Goal: Communication & Community: Answer question/provide support

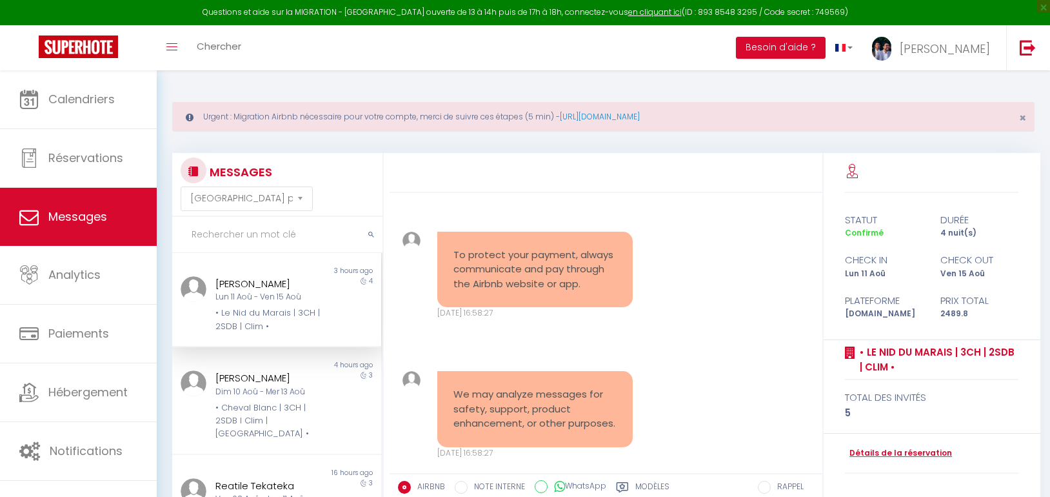
select select "message"
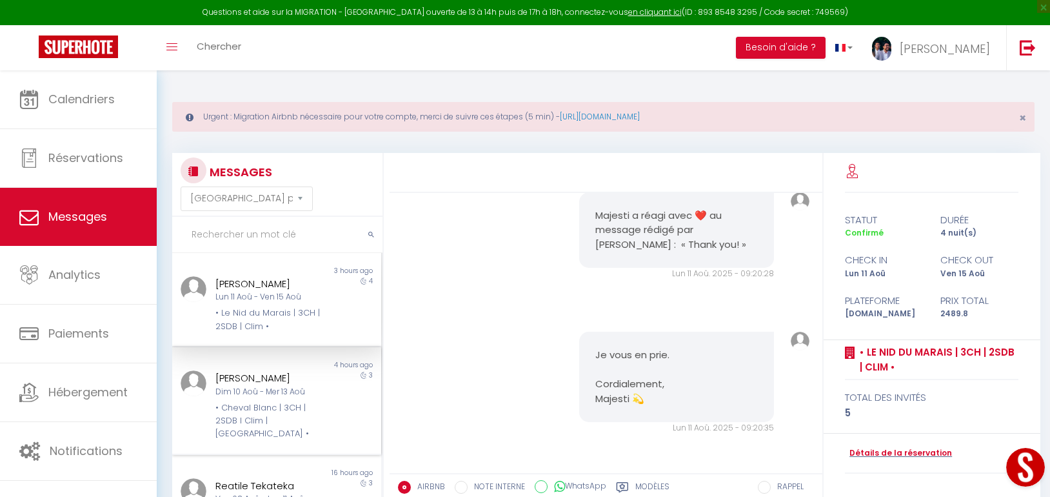
click at [290, 375] on div "[PERSON_NAME]" at bounding box center [267, 377] width 105 height 15
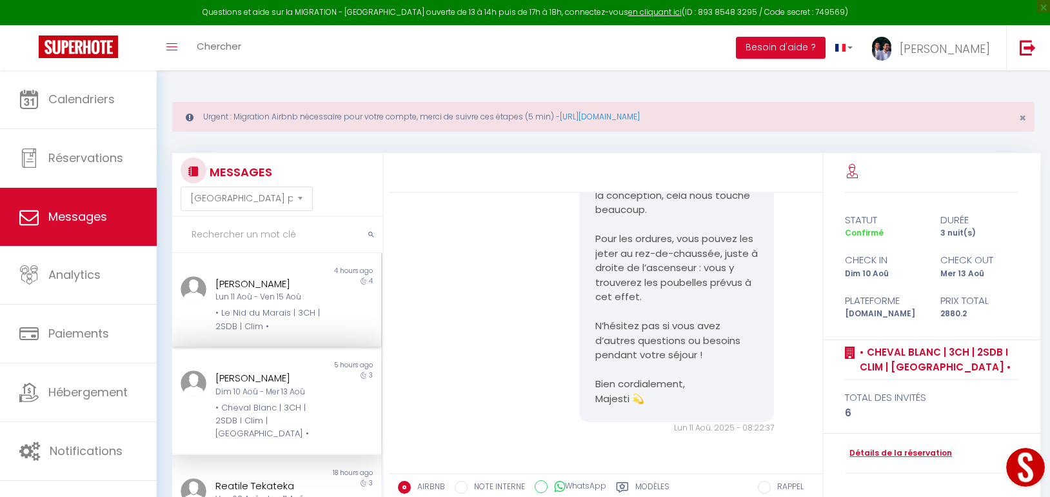
click at [290, 295] on div "Lun 11 Aoû - Ven 15 Aoû" at bounding box center [267, 297] width 105 height 12
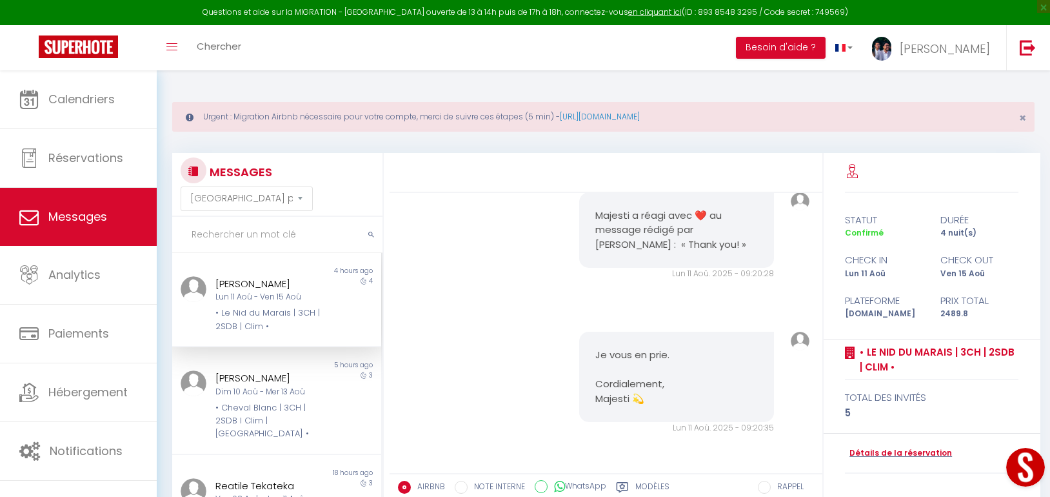
scroll to position [4461, 0]
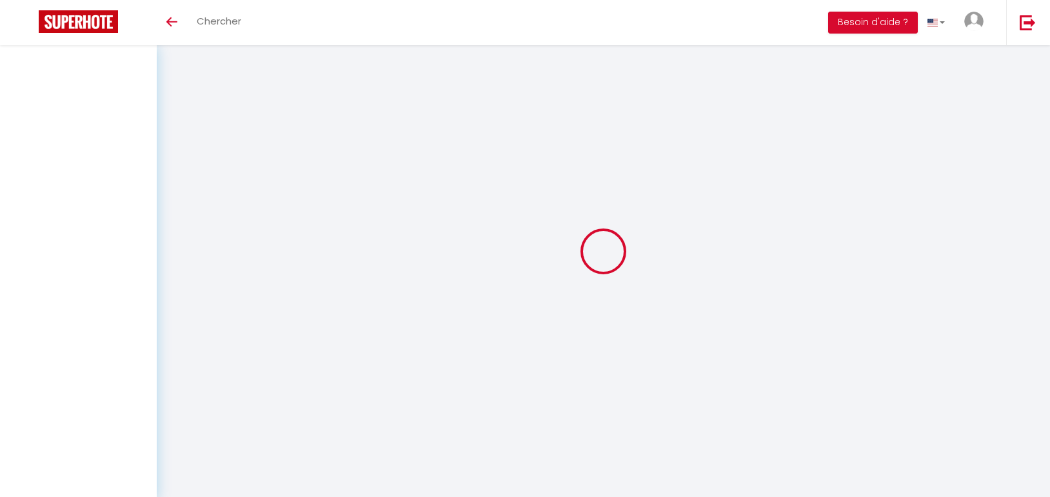
select select "message"
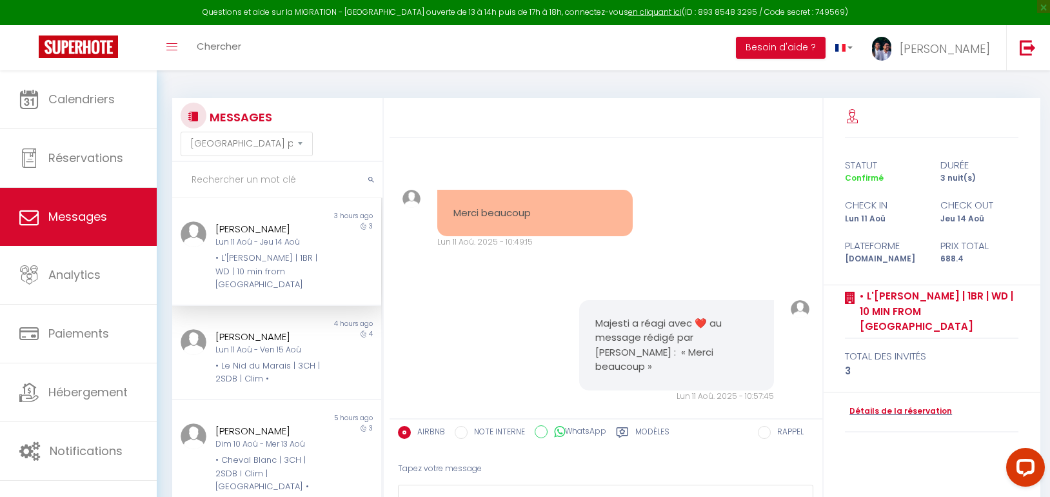
scroll to position [4614, 0]
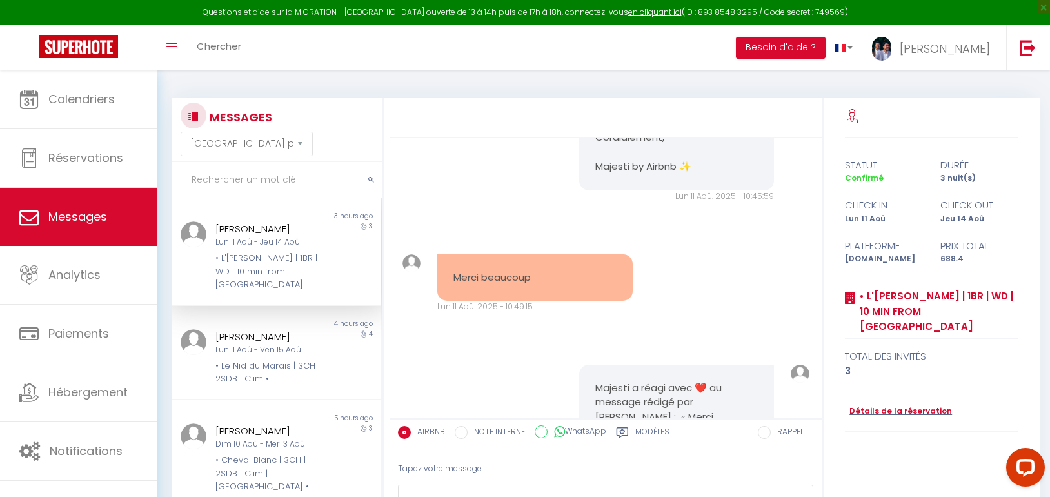
click at [221, 230] on div "[PERSON_NAME]" at bounding box center [267, 228] width 105 height 15
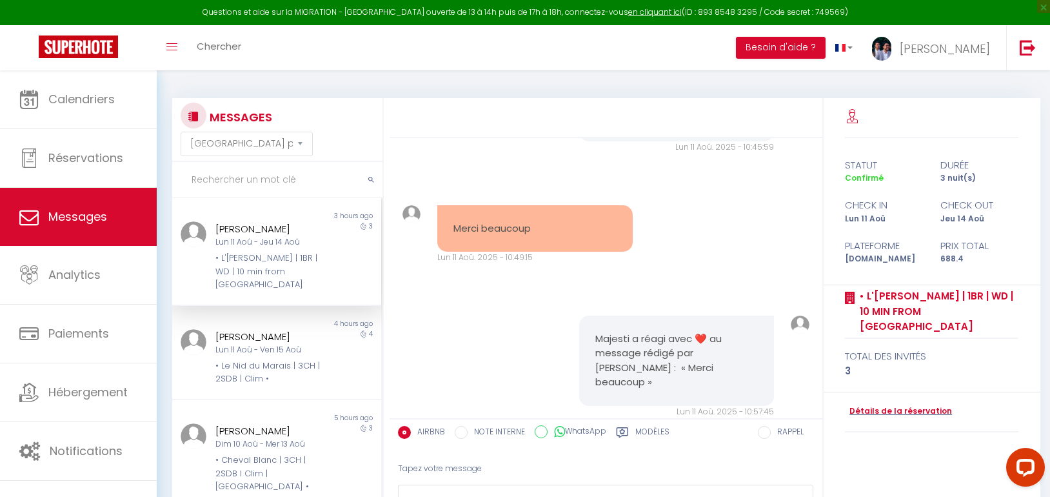
scroll to position [4743, 0]
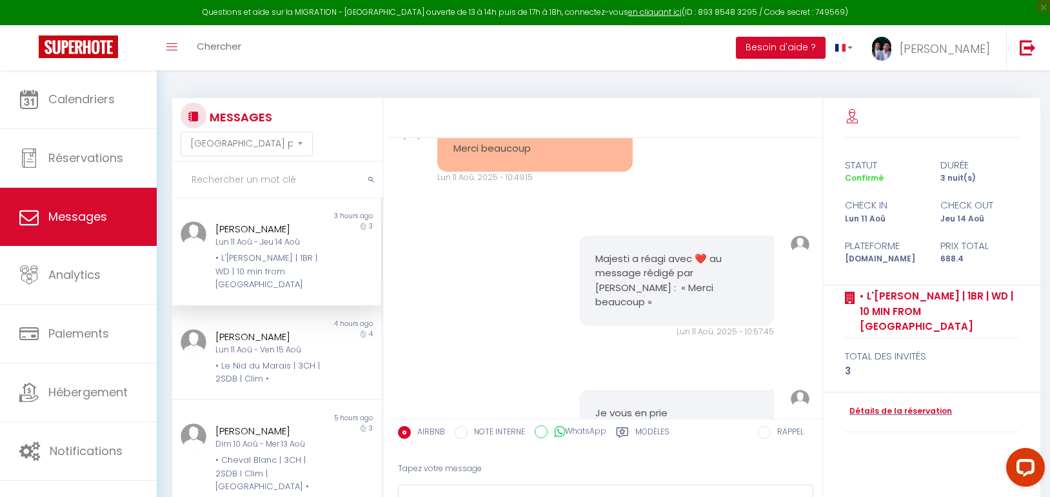
click at [412, 125] on div at bounding box center [606, 118] width 433 height 40
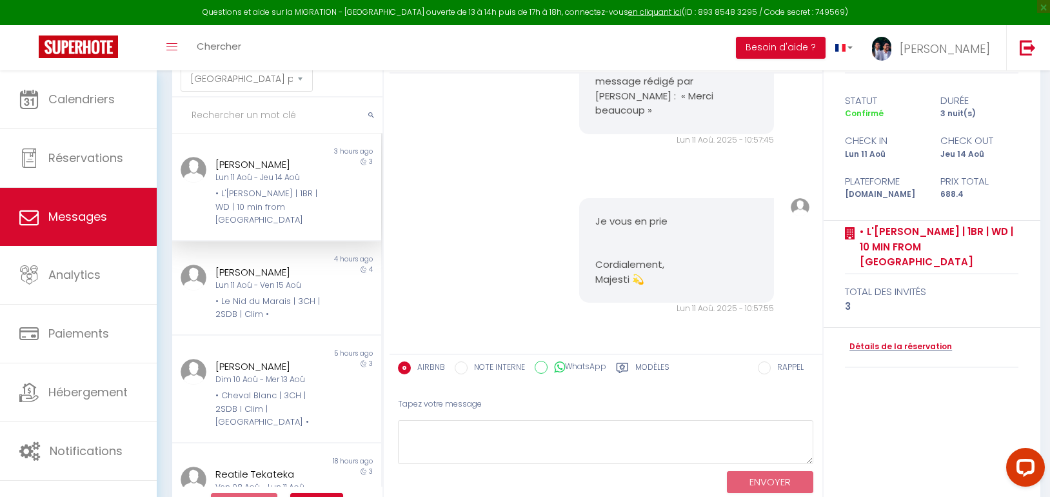
scroll to position [0, 0]
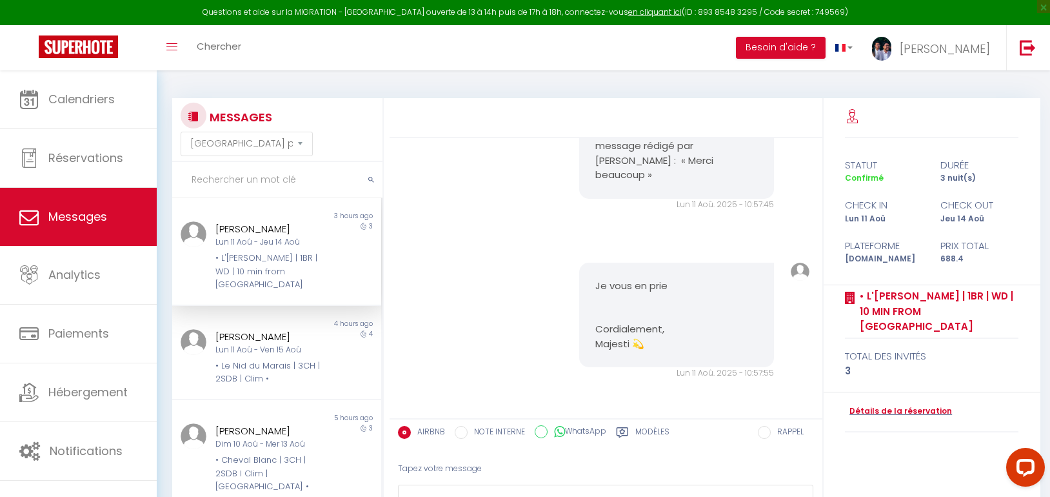
click at [263, 232] on div "[PERSON_NAME]" at bounding box center [267, 228] width 105 height 15
drag, startPoint x: 268, startPoint y: 364, endPoint x: 264, endPoint y: 348, distance: 17.2
click at [268, 364] on div "• Le Nid du Marais | 3CH | 2SDB | Clim •" at bounding box center [267, 372] width 105 height 26
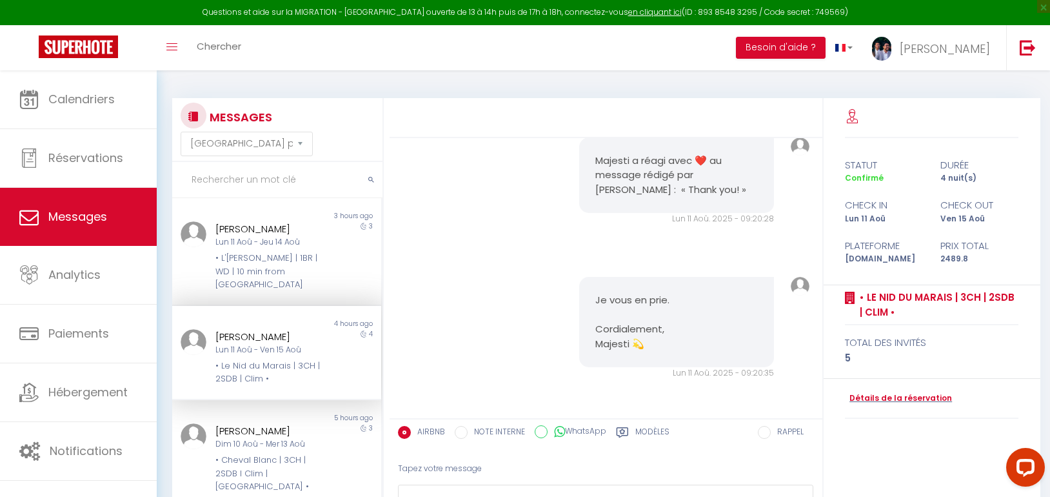
scroll to position [4719, 0]
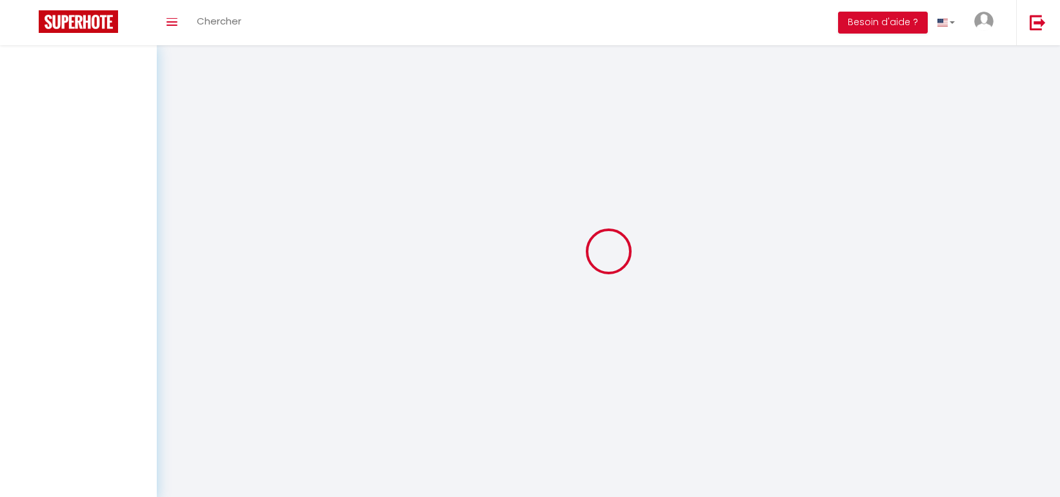
select select "message"
